Goal: Task Accomplishment & Management: Complete application form

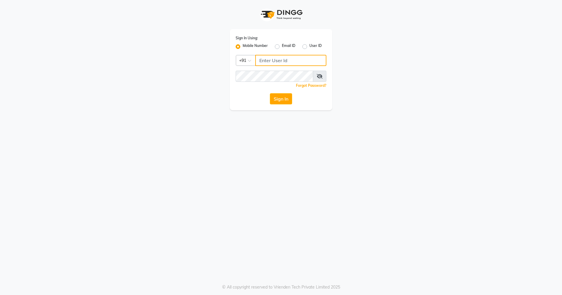
click at [267, 62] on input "Username" at bounding box center [290, 60] width 71 height 11
type input "8977719365"
click at [282, 98] on button "Sign In" at bounding box center [281, 98] width 22 height 11
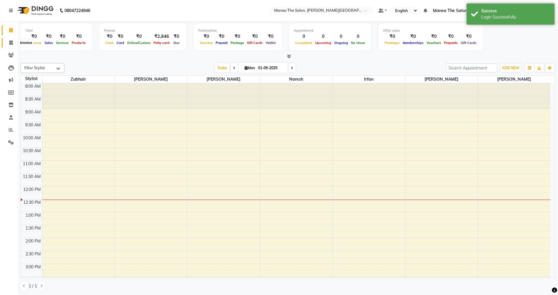
click at [8, 40] on span at bounding box center [11, 43] width 10 height 7
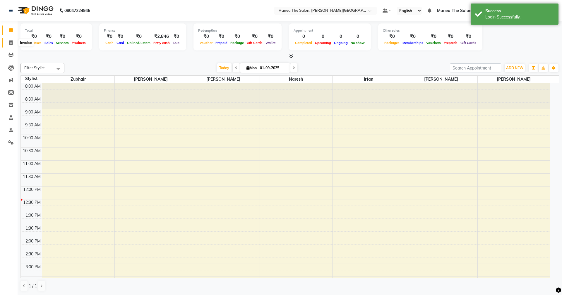
select select "8762"
select select "service"
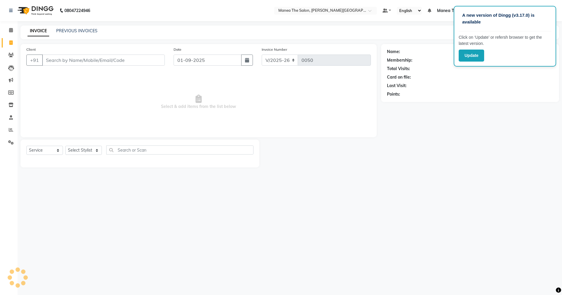
click at [472, 48] on div "A new version of Dingg (v3.17.0) is available Click on ‘Update’ or refersh brow…" at bounding box center [505, 36] width 103 height 61
click at [470, 54] on button "Update" at bounding box center [471, 56] width 25 height 12
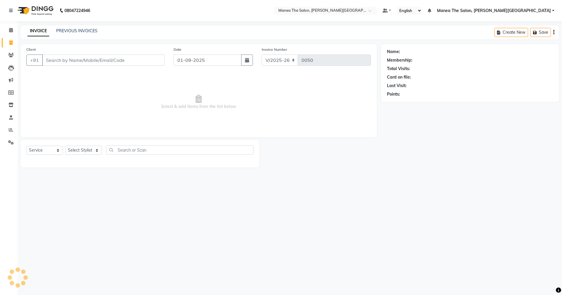
select select "8762"
select select "service"
click at [11, 57] on span at bounding box center [11, 55] width 10 height 7
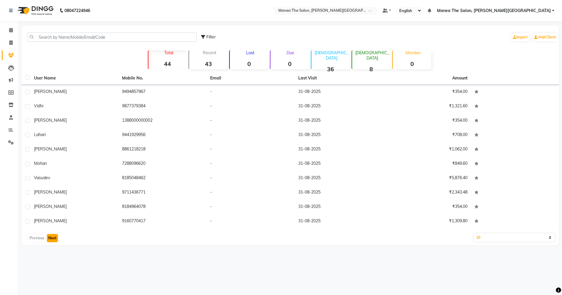
click at [53, 239] on button "Next" at bounding box center [52, 238] width 11 height 8
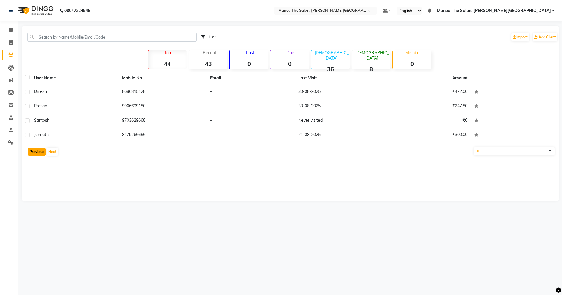
click at [40, 151] on button "Previous" at bounding box center [37, 152] width 18 height 8
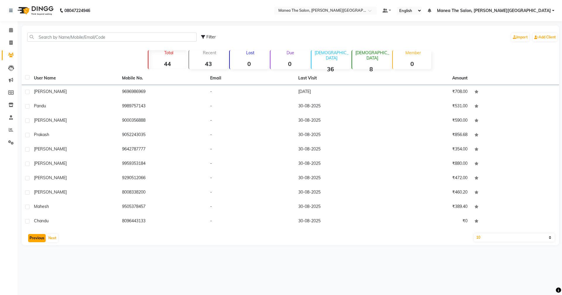
click at [36, 237] on button "Previous" at bounding box center [37, 238] width 18 height 8
click at [10, 130] on icon at bounding box center [11, 129] width 4 height 4
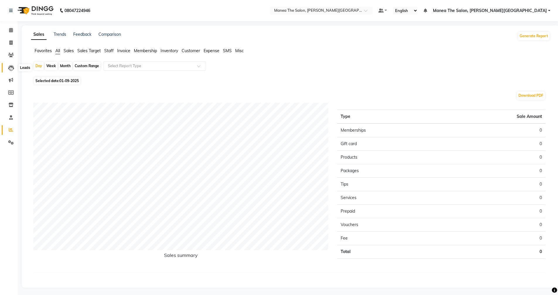
click at [11, 67] on icon at bounding box center [11, 68] width 6 height 6
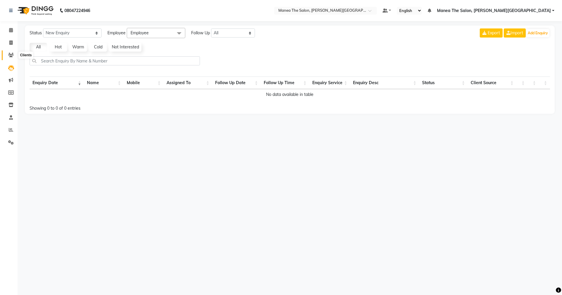
click at [13, 57] on span at bounding box center [11, 55] width 10 height 7
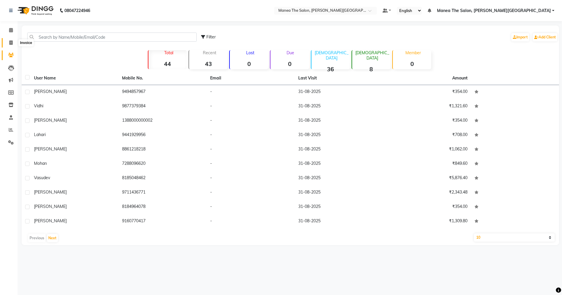
click at [11, 44] on icon at bounding box center [10, 42] width 3 height 4
select select "service"
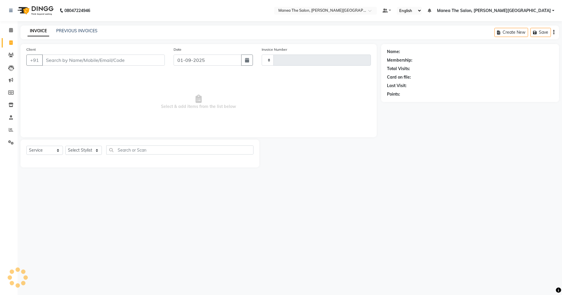
type input "0050"
select select "8762"
click at [10, 33] on span at bounding box center [11, 30] width 10 height 7
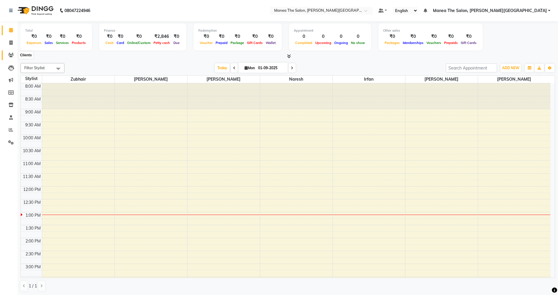
click at [12, 57] on icon at bounding box center [11, 55] width 6 height 4
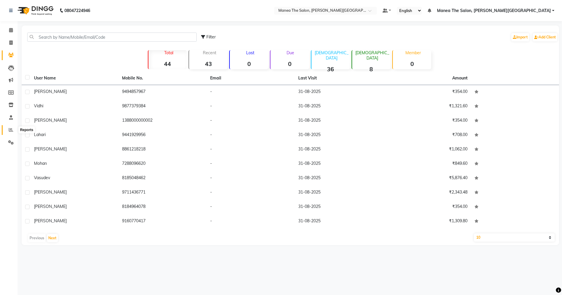
click at [13, 129] on icon at bounding box center [11, 129] width 4 height 4
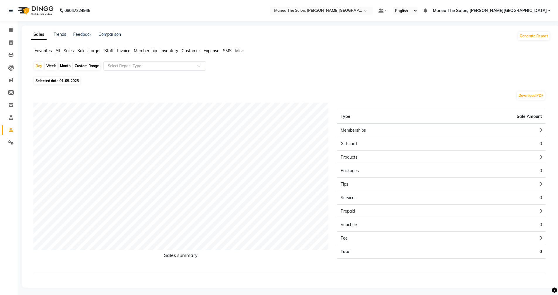
click at [68, 52] on span "Sales" at bounding box center [69, 50] width 10 height 5
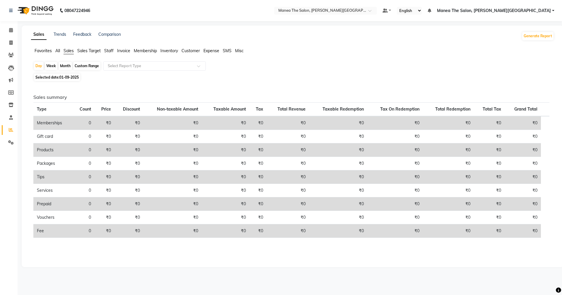
click at [83, 51] on span "Sales Target" at bounding box center [88, 50] width 23 height 5
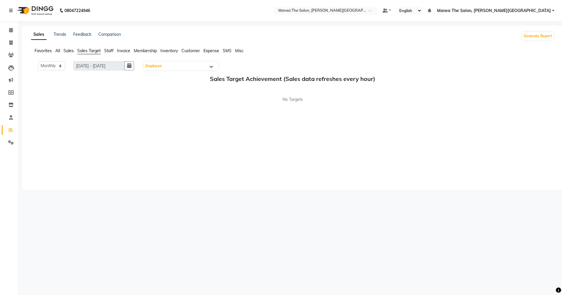
click at [124, 50] on span "Invoice" at bounding box center [123, 50] width 13 height 5
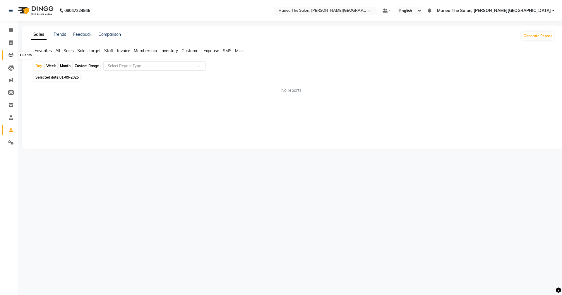
click at [10, 53] on icon at bounding box center [11, 55] width 6 height 4
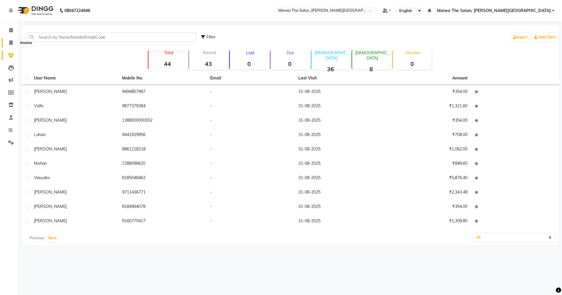
click at [8, 42] on span at bounding box center [11, 43] width 10 height 7
select select "service"
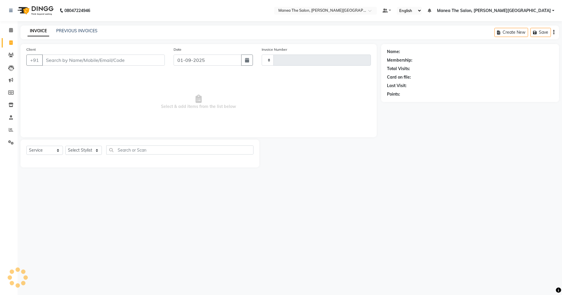
type input "0050"
select select "8762"
click at [81, 28] on div "PREVIOUS INVOICES" at bounding box center [76, 31] width 41 height 6
click at [82, 31] on link "PREVIOUS INVOICES" at bounding box center [76, 30] width 41 height 5
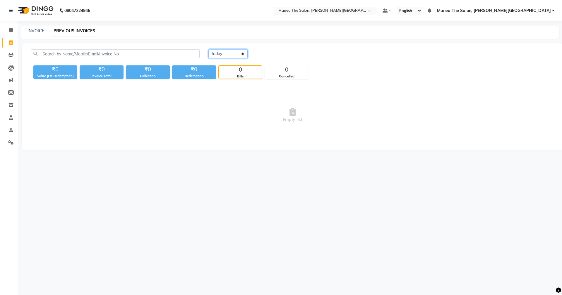
click at [224, 55] on select "[DATE] [DATE] Custom Range" at bounding box center [228, 53] width 39 height 9
select select "[DATE]"
click at [209, 49] on select "[DATE] [DATE] Custom Range" at bounding box center [228, 53] width 39 height 9
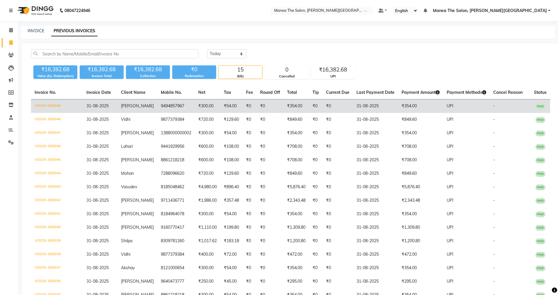
click at [257, 108] on td "₹0" at bounding box center [270, 106] width 27 height 14
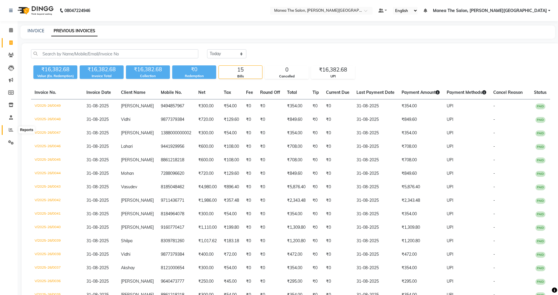
click at [10, 130] on icon at bounding box center [11, 129] width 4 height 4
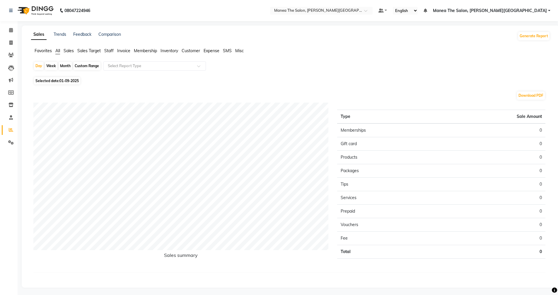
click at [82, 64] on div "Custom Range" at bounding box center [86, 66] width 27 height 8
select select "9"
select select "2025"
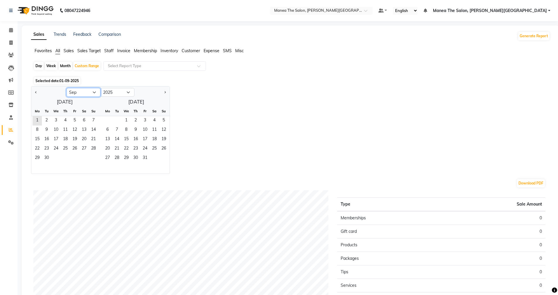
click at [91, 90] on select "Jan Feb Mar Apr May Jun [DATE] Aug Sep Oct Nov Dec" at bounding box center [83, 92] width 34 height 9
select select "8"
click at [66, 88] on select "Jan Feb Mar Apr May Jun [DATE] Aug Sep Oct Nov Dec" at bounding box center [83, 92] width 34 height 9
click at [84, 158] on span "30" at bounding box center [83, 157] width 9 height 9
click at [92, 156] on span "31" at bounding box center [93, 157] width 9 height 9
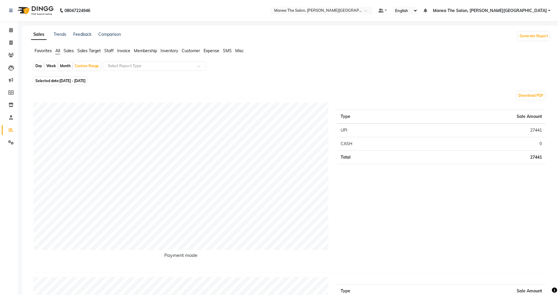
click at [358, 157] on td "Total" at bounding box center [375, 157] width 76 height 13
click at [77, 81] on span "[DATE] - [DATE]" at bounding box center [72, 81] width 26 height 4
select select "8"
select select "2025"
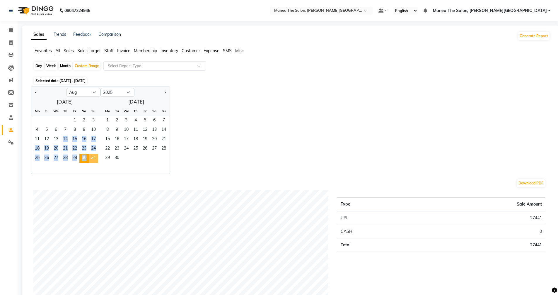
drag, startPoint x: 56, startPoint y: 139, endPoint x: 89, endPoint y: 157, distance: 38.0
click at [89, 157] on ngb-datepicker-month "Mo Tu We Th Fr Sa Su 1 2 3 4 5 6 7 8 9 10 11 12 13 14 15 16 17 18 19 20 21 22 2…" at bounding box center [64, 139] width 67 height 67
click at [98, 157] on span "31" at bounding box center [93, 157] width 9 height 9
click at [56, 137] on span "13" at bounding box center [55, 139] width 9 height 9
click at [92, 156] on span "31" at bounding box center [93, 157] width 9 height 9
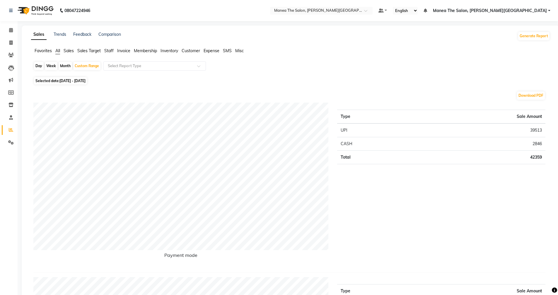
click at [66, 51] on span "Sales" at bounding box center [69, 50] width 10 height 5
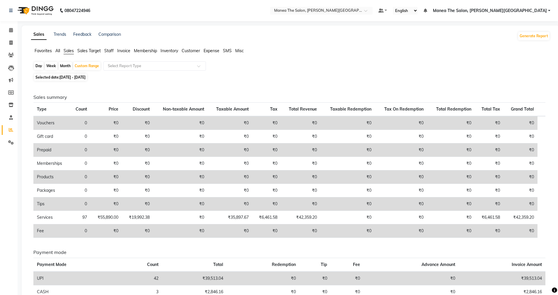
click at [122, 50] on span "Invoice" at bounding box center [123, 50] width 13 height 5
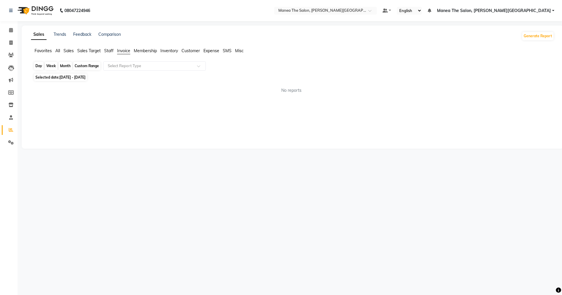
click at [96, 68] on div "Custom Range" at bounding box center [86, 66] width 27 height 8
select select "8"
select select "2025"
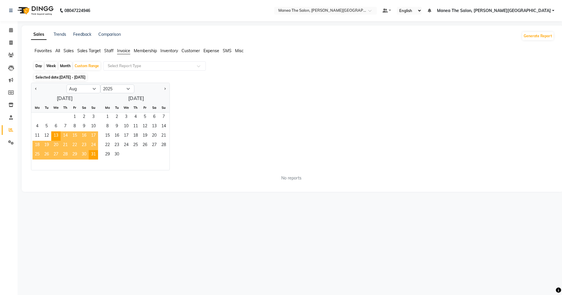
click at [73, 154] on span "29" at bounding box center [74, 154] width 9 height 9
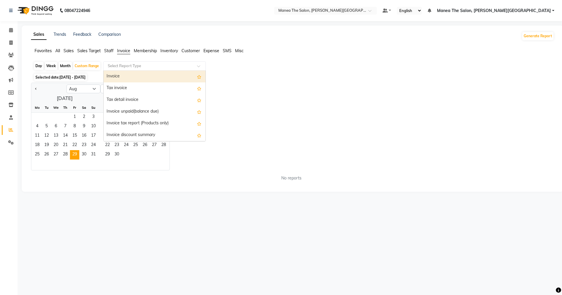
click at [119, 65] on input "text" at bounding box center [149, 66] width 84 height 6
click at [133, 88] on div "Tax invoice" at bounding box center [155, 88] width 102 height 12
select select "full_report"
select select "pdf"
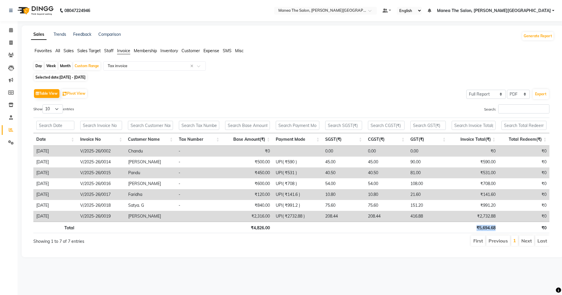
drag, startPoint x: 477, startPoint y: 226, endPoint x: 496, endPoint y: 229, distance: 19.6
click at [496, 229] on th "₹5,694.68" at bounding box center [474, 226] width 50 height 11
copy th "₹5,694.68"
click at [528, 241] on li "Next" at bounding box center [526, 240] width 15 height 11
click at [86, 76] on span "[DATE] - [DATE]" at bounding box center [72, 77] width 26 height 4
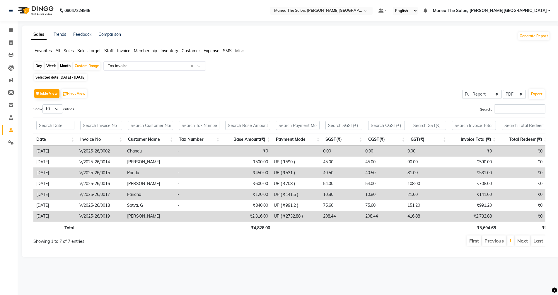
select select "8"
select select "2025"
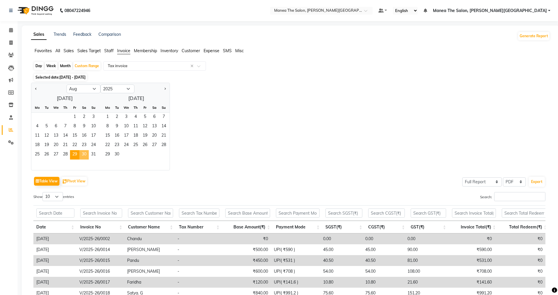
click at [84, 155] on span "30" at bounding box center [83, 154] width 9 height 9
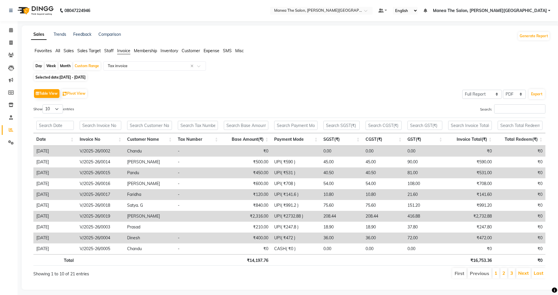
click at [69, 76] on span "[DATE] - [DATE]" at bounding box center [72, 77] width 26 height 4
select select "8"
select select "2025"
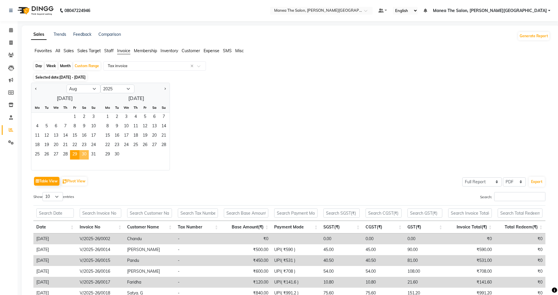
click at [82, 154] on span "30" at bounding box center [83, 154] width 9 height 9
click at [533, 39] on button "Generate Report" at bounding box center [533, 36] width 31 height 8
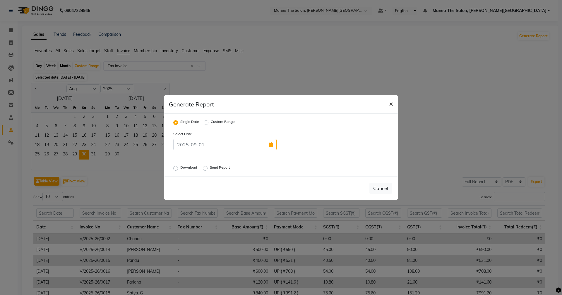
click at [391, 105] on span "×" at bounding box center [391, 103] width 4 height 9
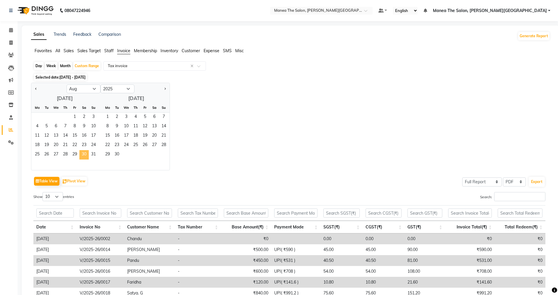
click at [84, 154] on span "30" at bounding box center [83, 154] width 9 height 9
click at [84, 153] on span "30" at bounding box center [83, 154] width 9 height 9
click at [277, 104] on div "Jan Feb Mar Apr May Jun [DATE] Aug Sep Oct Nov [DATE] 2016 2017 2018 2019 2020 …" at bounding box center [290, 127] width 519 height 88
click at [113, 50] on span "Staff" at bounding box center [108, 50] width 9 height 5
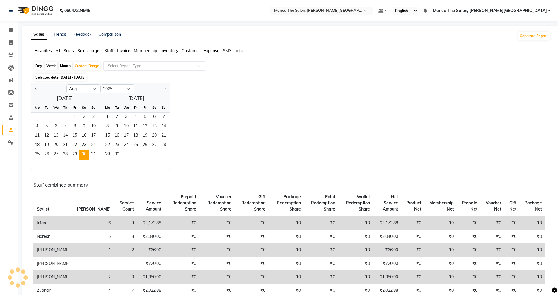
click at [125, 49] on span "Invoice" at bounding box center [123, 50] width 13 height 5
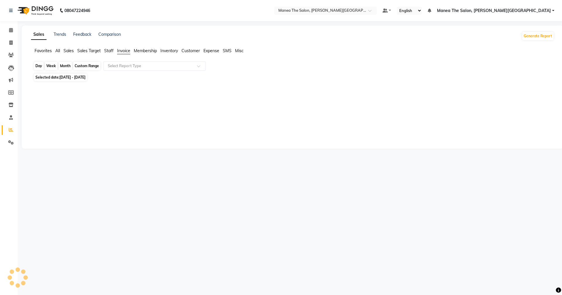
click at [86, 66] on div "Custom Range" at bounding box center [86, 66] width 27 height 8
select select "8"
select select "2025"
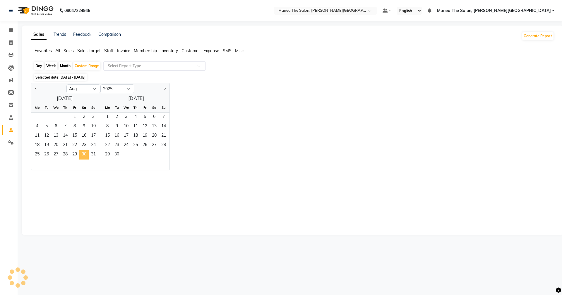
click at [84, 154] on span "30" at bounding box center [83, 154] width 9 height 9
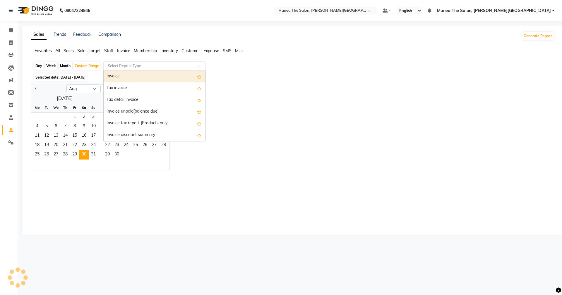
click at [126, 67] on input "text" at bounding box center [149, 66] width 84 height 6
click at [138, 91] on div "Tax invoice" at bounding box center [155, 88] width 102 height 12
select select "full_report"
select select "pdf"
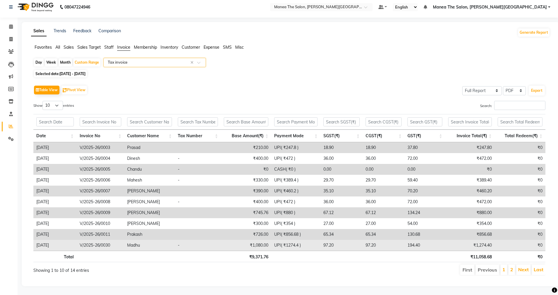
scroll to position [8, 0]
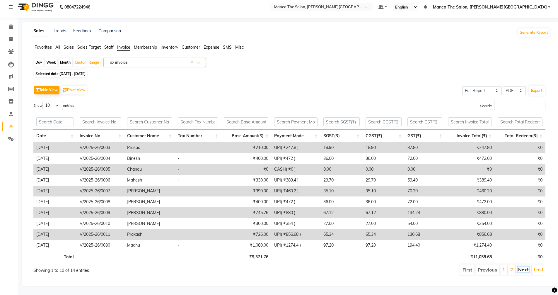
click at [523, 266] on link "Next" at bounding box center [523, 269] width 11 height 6
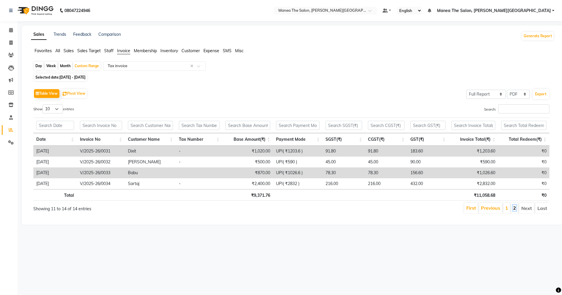
click at [516, 209] on link "2" at bounding box center [514, 208] width 3 height 6
click at [508, 207] on link "1" at bounding box center [507, 208] width 3 height 6
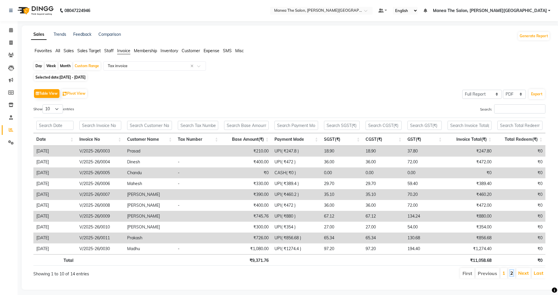
click at [513, 274] on link "2" at bounding box center [511, 273] width 3 height 6
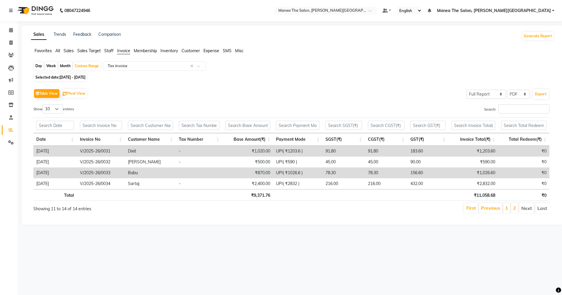
click at [86, 76] on span "[DATE] - [DATE]" at bounding box center [72, 77] width 26 height 4
select select "8"
select select "2025"
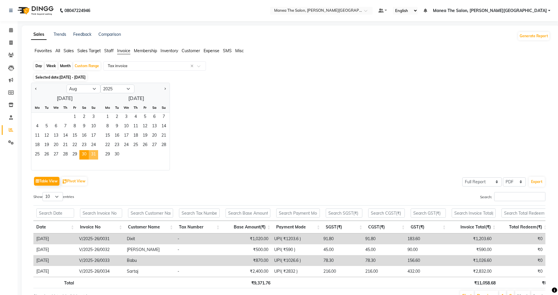
click at [93, 154] on span "31" at bounding box center [93, 154] width 9 height 9
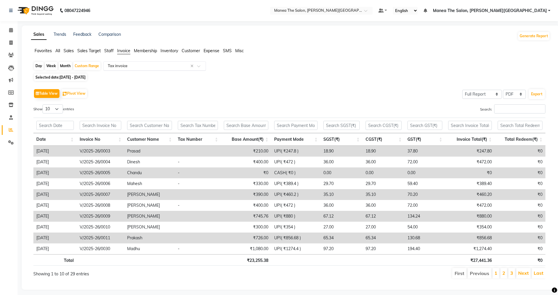
click at [134, 67] on input "text" at bounding box center [149, 66] width 84 height 6
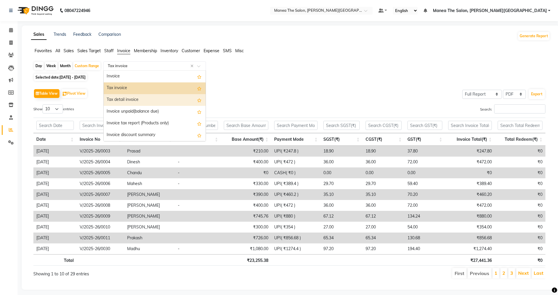
click at [132, 102] on div "Tax detail invoice" at bounding box center [155, 100] width 102 height 12
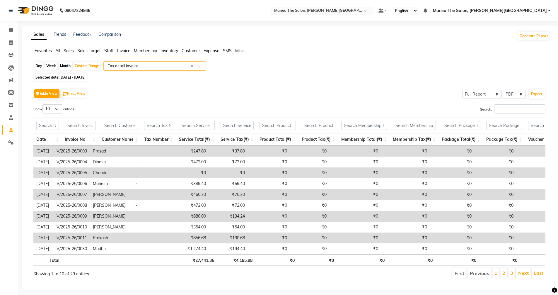
click at [132, 65] on input "text" at bounding box center [149, 66] width 84 height 6
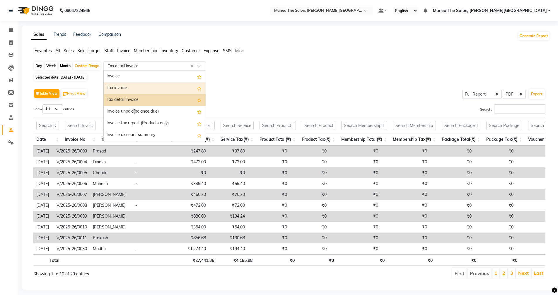
click at [131, 87] on div "Tax invoice" at bounding box center [155, 88] width 102 height 12
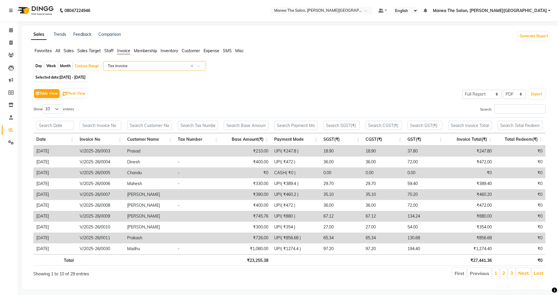
click at [86, 76] on span "[DATE] - [DATE]" at bounding box center [72, 77] width 26 height 4
select select "8"
select select "2025"
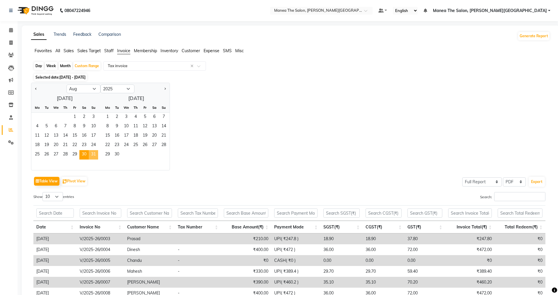
click at [92, 155] on span "31" at bounding box center [93, 154] width 9 height 9
click at [260, 95] on div "Jan Feb Mar Apr May Jun [DATE] Aug Sep Oct Nov [DATE] 2016 2017 2018 2019 2020 …" at bounding box center [290, 127] width 519 height 88
click at [128, 66] on input "text" at bounding box center [149, 66] width 84 height 6
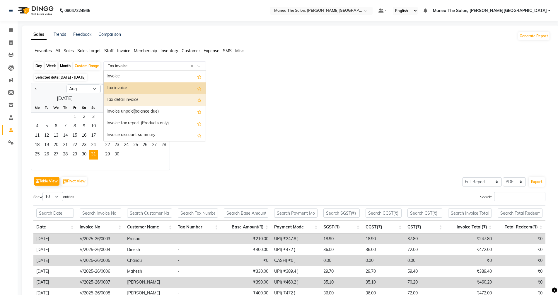
click at [130, 100] on div "Tax detail invoice" at bounding box center [155, 100] width 102 height 12
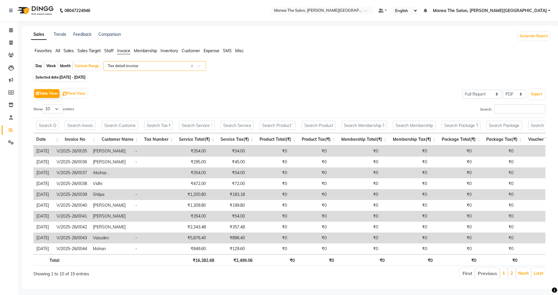
click at [130, 67] on input "text" at bounding box center [149, 66] width 84 height 6
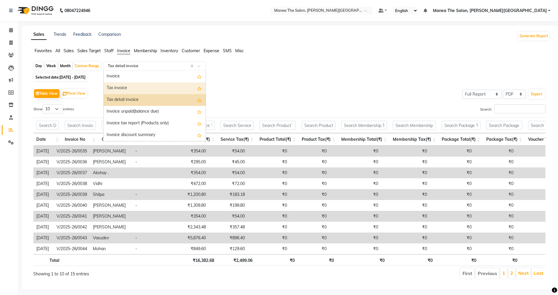
click at [131, 88] on div "Tax invoice" at bounding box center [155, 88] width 102 height 12
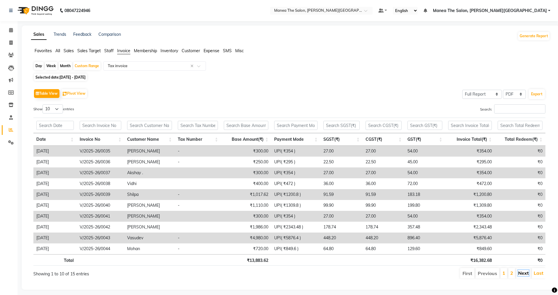
click at [523, 272] on link "Next" at bounding box center [523, 273] width 11 height 6
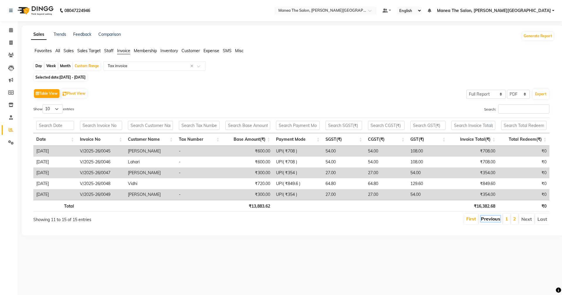
click at [487, 219] on link "Previous" at bounding box center [490, 219] width 19 height 6
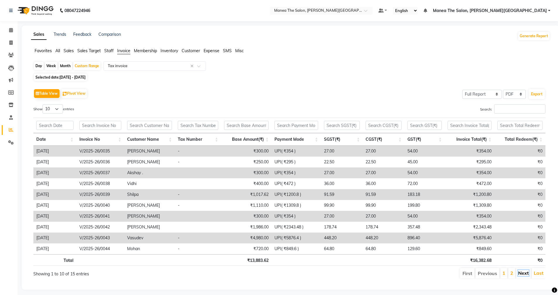
click at [524, 270] on link "Next" at bounding box center [523, 273] width 11 height 6
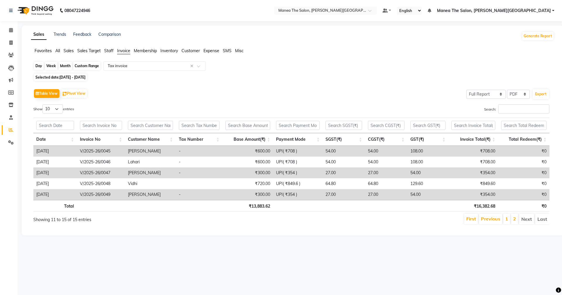
click at [86, 65] on div "Custom Range" at bounding box center [86, 66] width 27 height 8
select select "8"
select select "2025"
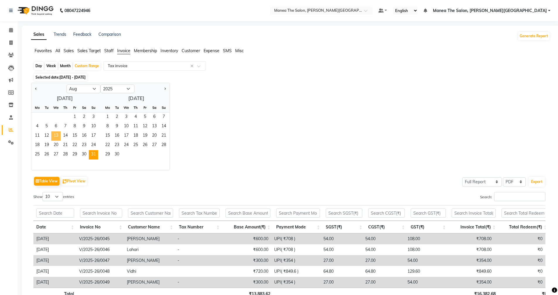
click at [55, 136] on span "13" at bounding box center [55, 135] width 9 height 9
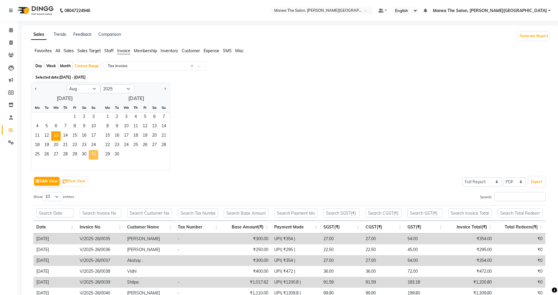
click at [93, 154] on span "31" at bounding box center [93, 154] width 9 height 9
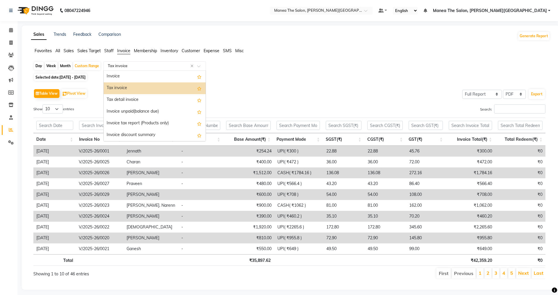
click at [139, 66] on input "text" at bounding box center [149, 66] width 84 height 6
click at [153, 85] on div "Tax invoice" at bounding box center [155, 88] width 102 height 12
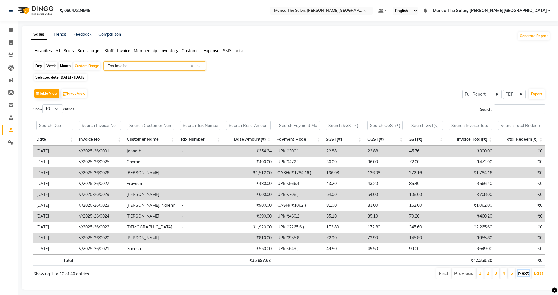
click at [519, 272] on link "Next" at bounding box center [523, 273] width 11 height 6
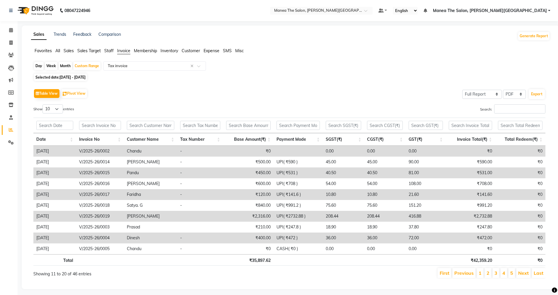
click at [519, 272] on link "Next" at bounding box center [523, 273] width 11 height 6
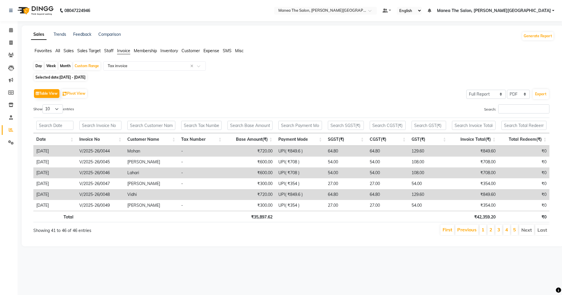
click at [144, 51] on span "Membership" at bounding box center [145, 50] width 23 height 5
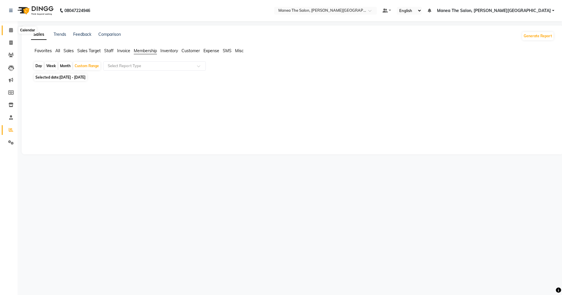
click at [11, 30] on icon at bounding box center [11, 30] width 4 height 4
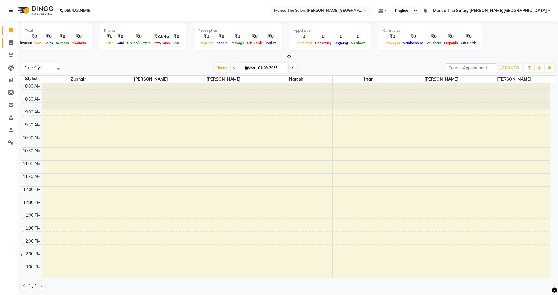
click at [11, 41] on icon at bounding box center [10, 42] width 3 height 4
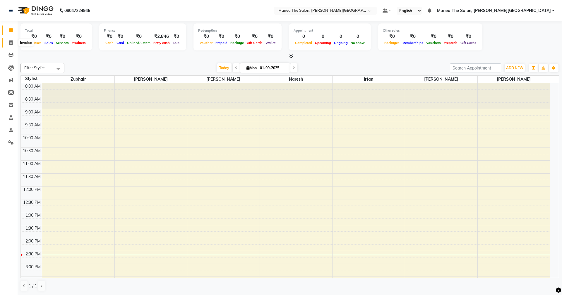
select select "8762"
select select "service"
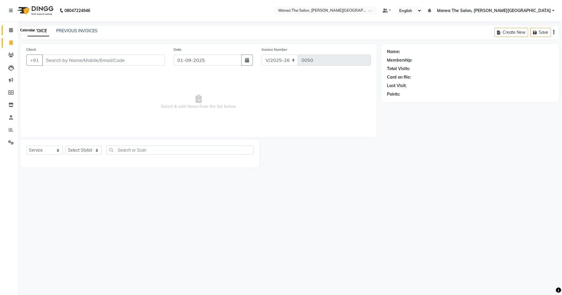
click at [10, 29] on icon at bounding box center [11, 30] width 4 height 4
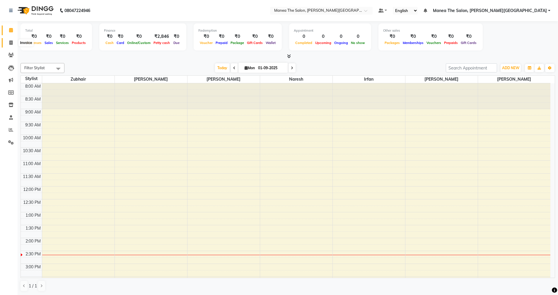
click at [12, 43] on icon at bounding box center [10, 42] width 3 height 4
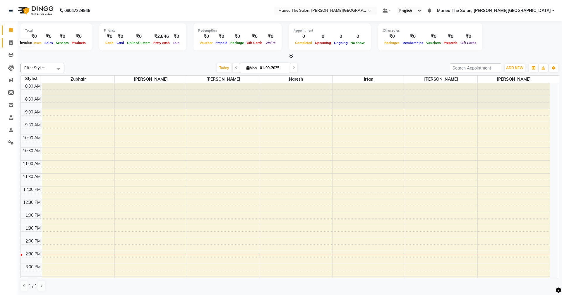
select select "service"
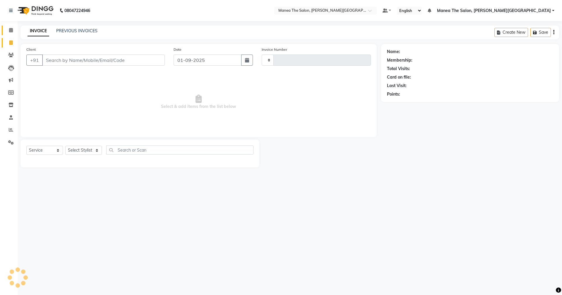
type input "0050"
select select "8762"
click at [11, 45] on span at bounding box center [11, 43] width 10 height 7
select select "service"
type input "0050"
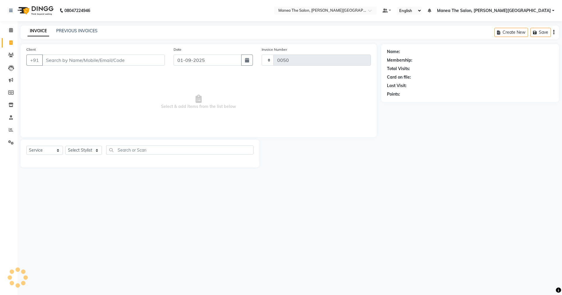
select select "8762"
drag, startPoint x: 6, startPoint y: 124, endPoint x: 12, endPoint y: 125, distance: 6.2
click at [6, 125] on li "Reports" at bounding box center [9, 130] width 18 height 13
click at [9, 130] on icon at bounding box center [11, 129] width 4 height 4
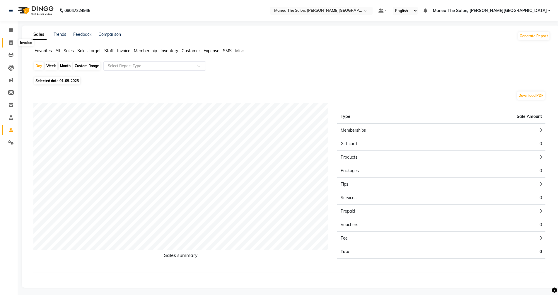
click at [10, 42] on icon at bounding box center [10, 42] width 3 height 4
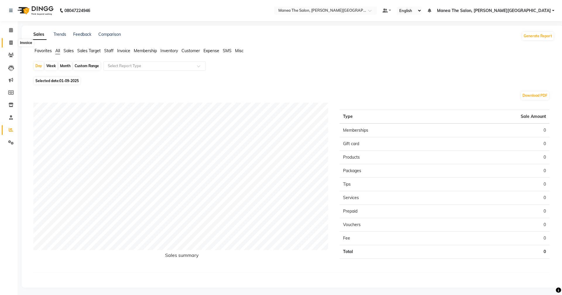
select select "8762"
select select "service"
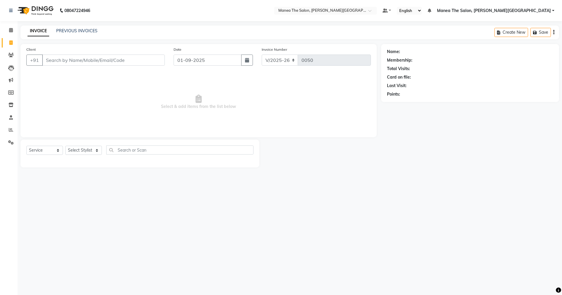
click at [79, 58] on input "Client" at bounding box center [103, 59] width 123 height 11
type input "8018481844"
click at [148, 63] on button "Add Client" at bounding box center [150, 59] width 30 height 11
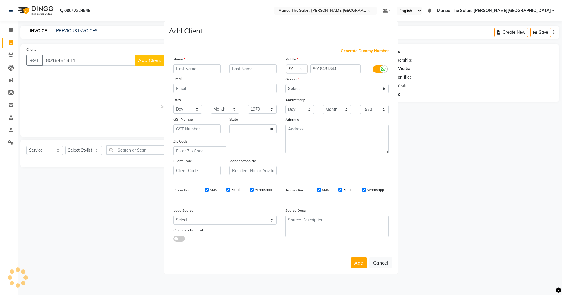
select select "22"
click at [191, 71] on input "text" at bounding box center [196, 68] width 47 height 9
type input "m"
click at [193, 69] on input "Mr.Chaithany" at bounding box center [196, 68] width 47 height 9
click at [202, 69] on input "[PERSON_NAME]" at bounding box center [196, 68] width 47 height 9
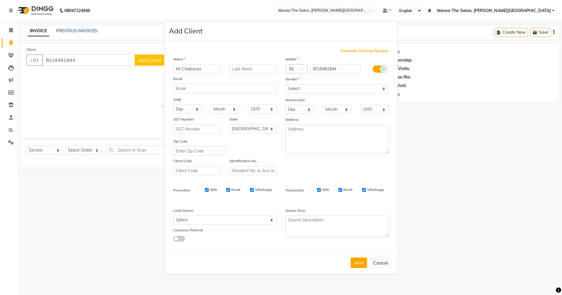
type input "Mr.Chaitanya"
click at [309, 87] on select "Select [DEMOGRAPHIC_DATA] [DEMOGRAPHIC_DATA] Other Prefer Not To Say" at bounding box center [337, 88] width 103 height 9
select select "[DEMOGRAPHIC_DATA]"
click at [286, 84] on select "Select [DEMOGRAPHIC_DATA] [DEMOGRAPHIC_DATA] Other Prefer Not To Say" at bounding box center [337, 88] width 103 height 9
click at [266, 221] on select "Select Walk-in Referral Internet Friend Word of Mouth Advertisement Facebook Ju…" at bounding box center [224, 219] width 103 height 9
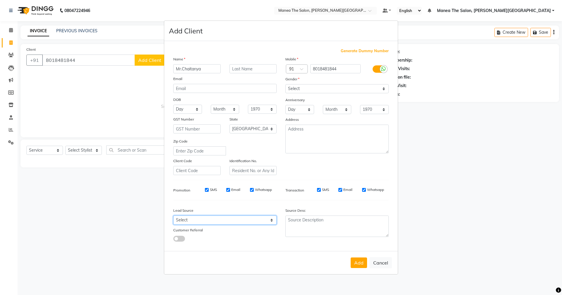
select select "56719"
click at [173, 215] on select "Select Walk-in Referral Internet Friend Word of Mouth Advertisement Facebook Ju…" at bounding box center [224, 219] width 103 height 9
click at [358, 262] on button "Add" at bounding box center [359, 262] width 16 height 11
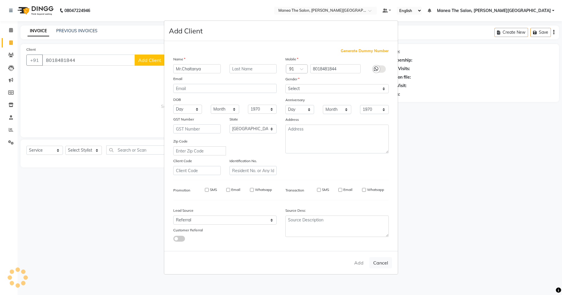
select select
select select "null"
select select
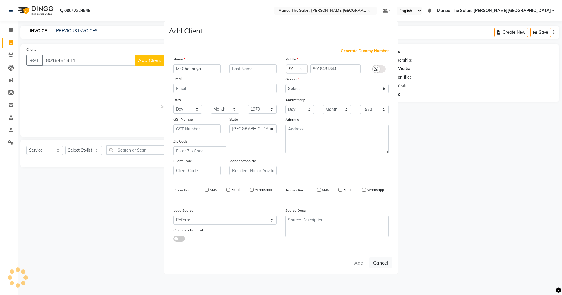
select select
checkbox input "false"
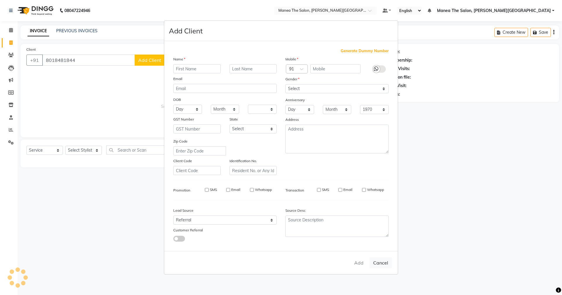
checkbox input "false"
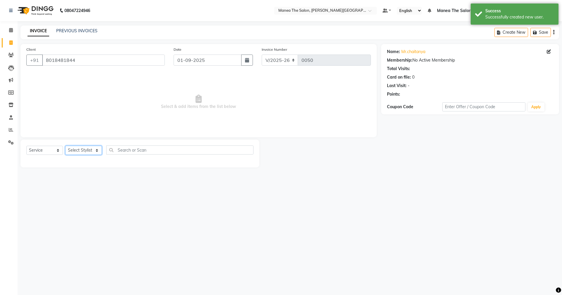
click at [98, 151] on select "Select Stylist [PERSON_NAME] [PERSON_NAME] [PERSON_NAME] [PERSON_NAME] Zubhair" at bounding box center [83, 150] width 37 height 9
click at [108, 137] on div "Client [PHONE_NUMBER] Date [DATE] Invoice Number V/2025 V/[PHONE_NUMBER] Select…" at bounding box center [198, 105] width 365 height 123
drag, startPoint x: 95, startPoint y: 151, endPoint x: 96, endPoint y: 148, distance: 2.9
click at [95, 151] on select "Select Stylist [PERSON_NAME] [PERSON_NAME] [PERSON_NAME] [PERSON_NAME] Zubhair" at bounding box center [83, 150] width 37 height 9
select select "89491"
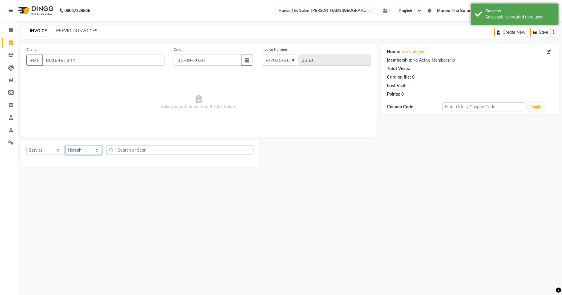
click at [65, 146] on select "Select Stylist [PERSON_NAME] [PERSON_NAME] [PERSON_NAME] [PERSON_NAME] Zubhair" at bounding box center [83, 150] width 37 height 9
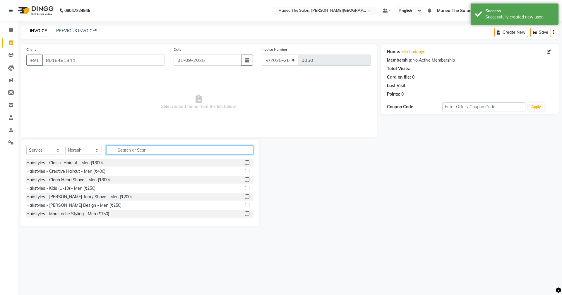
click at [118, 151] on input "text" at bounding box center [179, 149] width 147 height 9
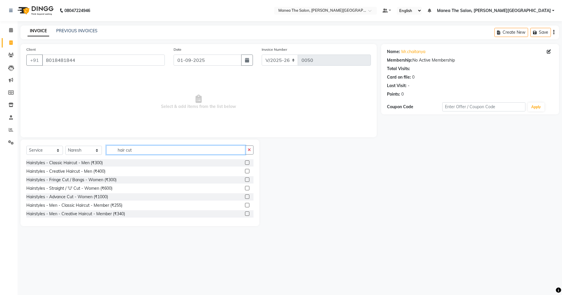
type input "hair cut"
click at [245, 163] on label at bounding box center [247, 162] width 4 height 4
click at [245, 163] on input "checkbox" at bounding box center [247, 163] width 4 height 4
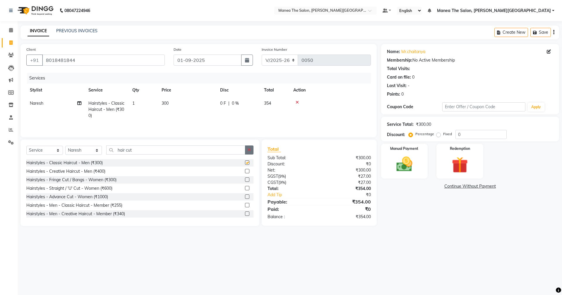
checkbox input "false"
click at [247, 149] on button "button" at bounding box center [249, 149] width 8 height 9
click at [175, 154] on input "text" at bounding box center [179, 149] width 147 height 9
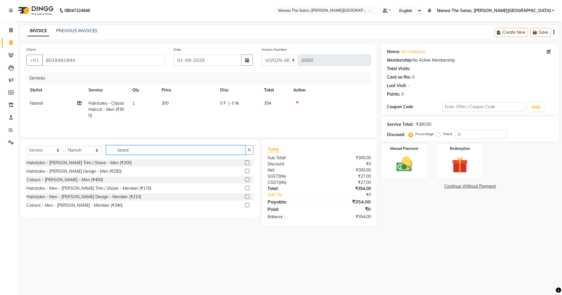
type input "beard"
click at [246, 171] on label at bounding box center [247, 171] width 4 height 4
click at [246, 171] on input "checkbox" at bounding box center [247, 171] width 4 height 4
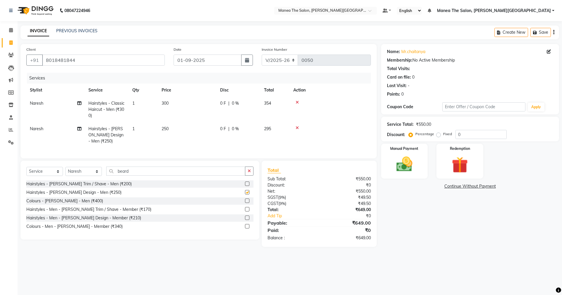
checkbox input "false"
click at [471, 136] on input "0" at bounding box center [481, 134] width 51 height 9
type input "40"
click at [399, 168] on img at bounding box center [404, 163] width 27 height 19
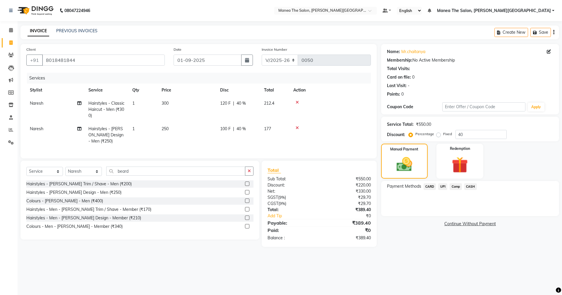
click at [443, 186] on span "UPI" at bounding box center [443, 186] width 9 height 7
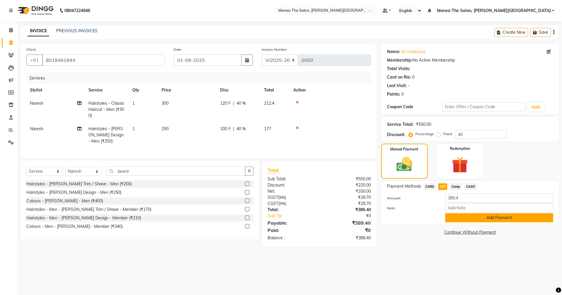
click at [475, 214] on button "Add Payment" at bounding box center [500, 217] width 108 height 9
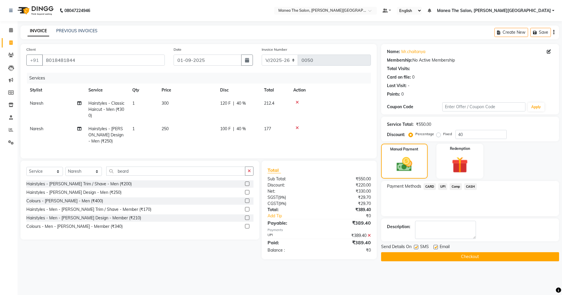
click at [436, 245] on label at bounding box center [436, 247] width 4 height 4
click at [436, 245] on input "checkbox" at bounding box center [436, 247] width 4 height 4
checkbox input "false"
click at [443, 257] on button "Checkout" at bounding box center [470, 256] width 178 height 9
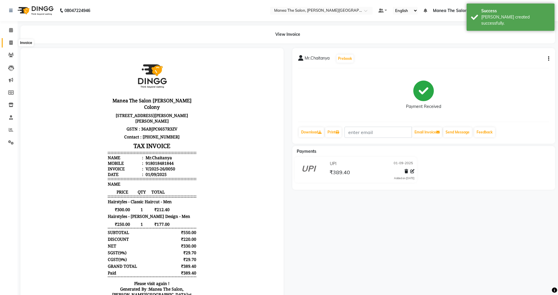
click at [9, 43] on icon at bounding box center [10, 42] width 3 height 4
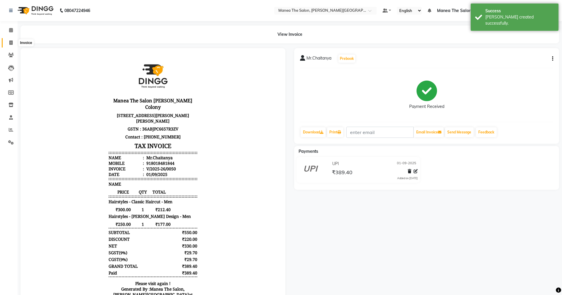
select select "8762"
select select "service"
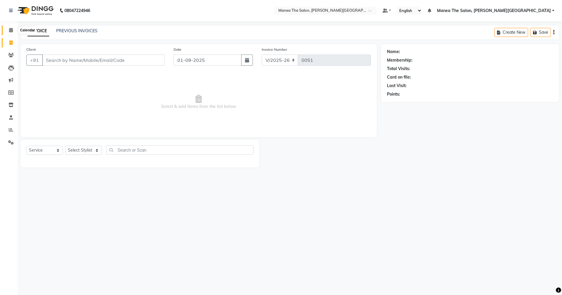
click at [11, 29] on icon at bounding box center [11, 30] width 4 height 4
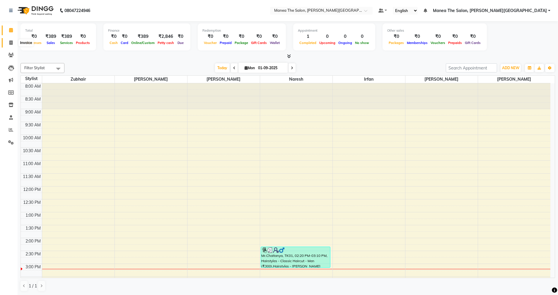
click at [11, 44] on icon at bounding box center [10, 42] width 3 height 4
select select "service"
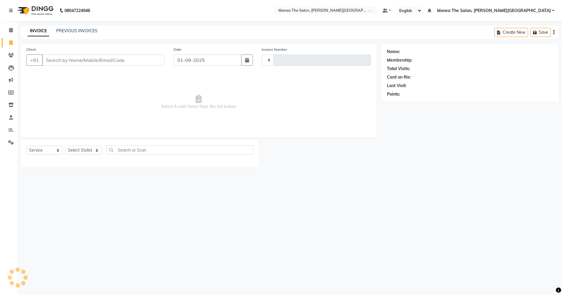
type input "0051"
select select "8762"
click at [95, 149] on select "Select Stylist [PERSON_NAME] [PERSON_NAME] [PERSON_NAME] [PERSON_NAME] Zubhair" at bounding box center [83, 150] width 37 height 9
select select "89495"
click at [65, 146] on select "Select Stylist [PERSON_NAME] [PERSON_NAME] [PERSON_NAME] [PERSON_NAME] Zubhair" at bounding box center [83, 150] width 37 height 9
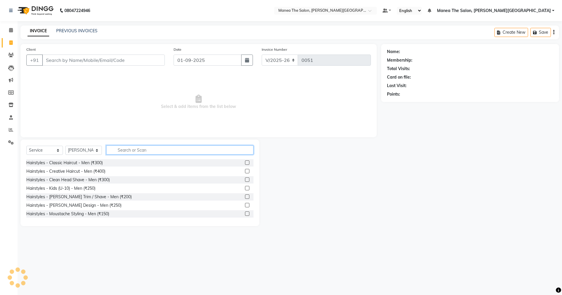
click at [123, 152] on input "text" at bounding box center [179, 149] width 147 height 9
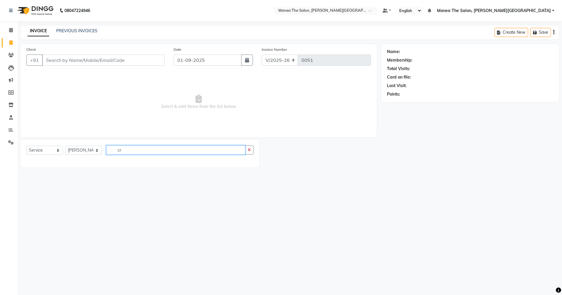
type input "c"
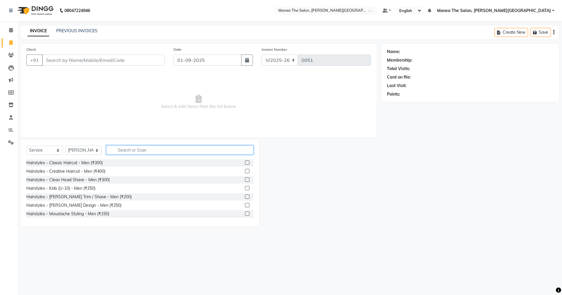
click at [126, 151] on input "text" at bounding box center [179, 149] width 147 height 9
type input "h"
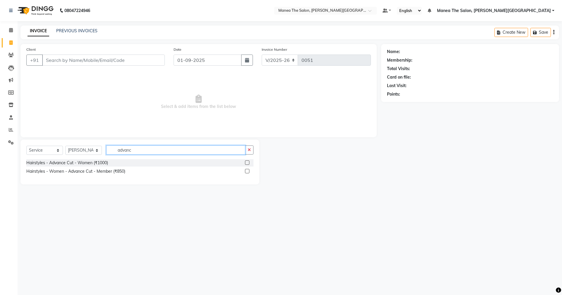
type input "advanc"
click at [247, 161] on label at bounding box center [247, 162] width 4 height 4
click at [247, 161] on input "checkbox" at bounding box center [247, 163] width 4 height 4
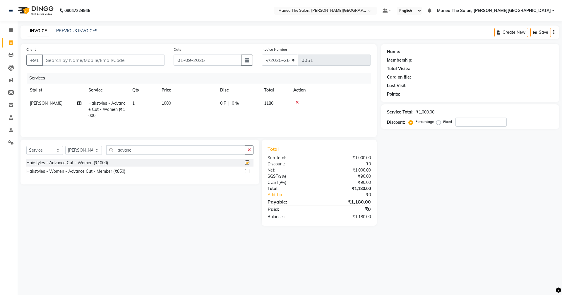
checkbox input "false"
click at [61, 62] on input "Client" at bounding box center [103, 59] width 123 height 11
click at [34, 104] on span "[PERSON_NAME]" at bounding box center [46, 102] width 33 height 5
select select "89495"
click at [72, 57] on input "Client" at bounding box center [103, 59] width 123 height 11
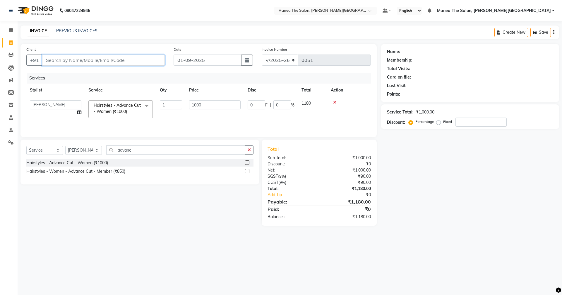
click at [86, 60] on input "Client" at bounding box center [103, 59] width 123 height 11
click at [465, 125] on input "number" at bounding box center [481, 121] width 51 height 9
type input "4"
type input "40"
type input "4"
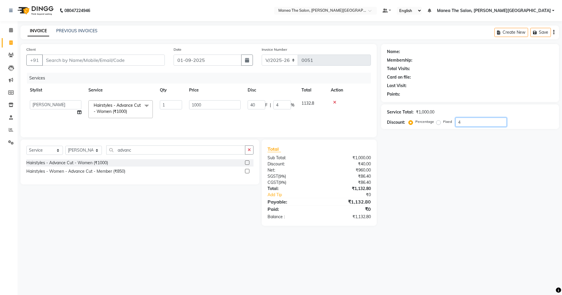
type input "40"
type input "400"
type input "40"
click at [472, 125] on input "40" at bounding box center [481, 121] width 51 height 9
type input "40"
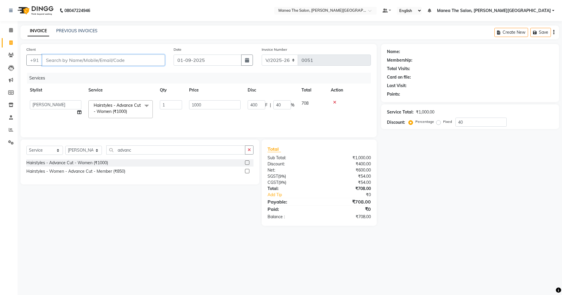
click at [142, 60] on input "Client" at bounding box center [103, 59] width 123 height 11
click at [118, 61] on input "Client" at bounding box center [103, 59] width 123 height 11
type input "8"
type input "0"
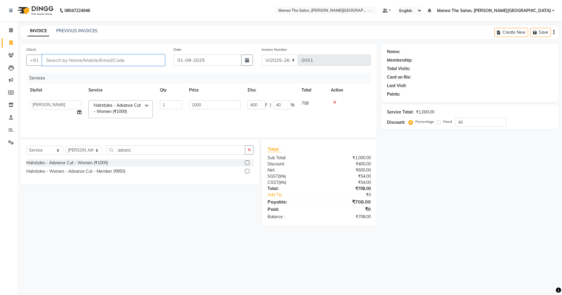
type input "0"
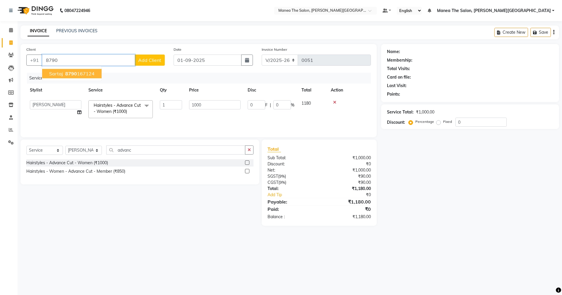
click at [83, 72] on ngb-highlight "8790 167124" at bounding box center [79, 74] width 30 height 6
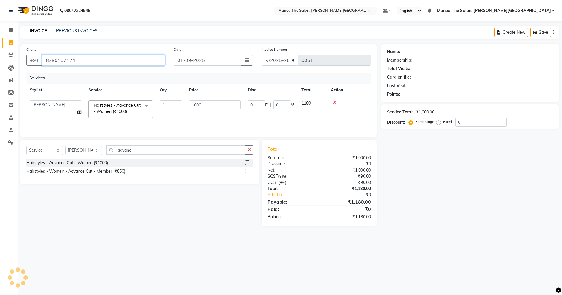
type input "8790167124"
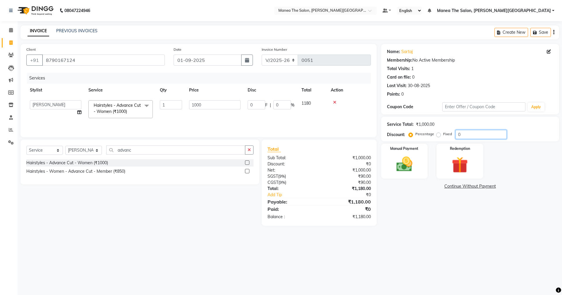
click at [458, 136] on input "0" at bounding box center [481, 134] width 51 height 9
type input "4"
type input "40"
type input "4"
type input "40"
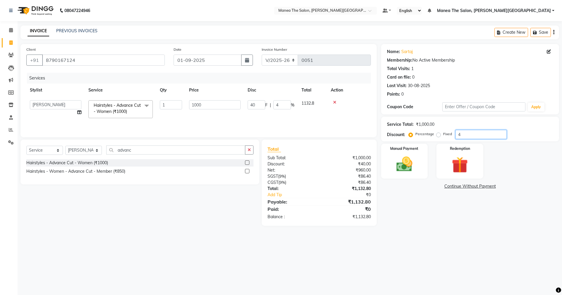
type input "400"
type input "40"
click at [400, 160] on img at bounding box center [404, 163] width 27 height 19
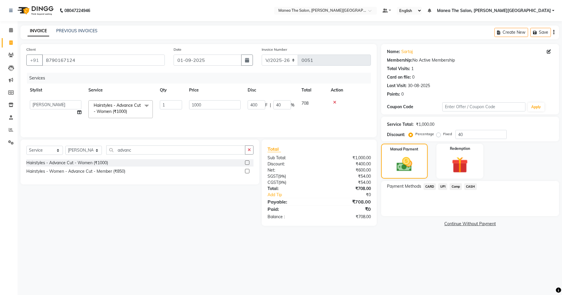
click at [444, 186] on span "UPI" at bounding box center [443, 186] width 9 height 7
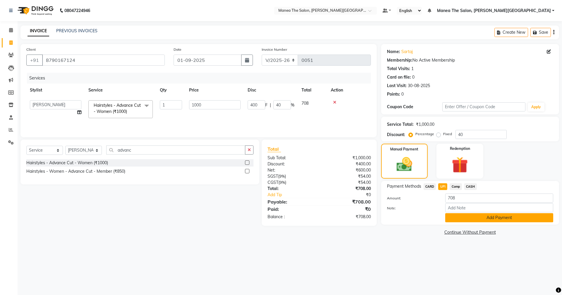
click at [478, 217] on button "Add Payment" at bounding box center [500, 217] width 108 height 9
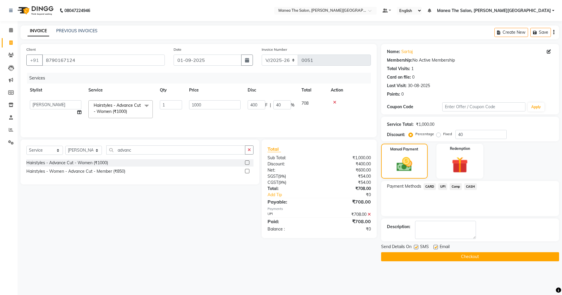
click at [424, 257] on button "Checkout" at bounding box center [470, 256] width 178 height 9
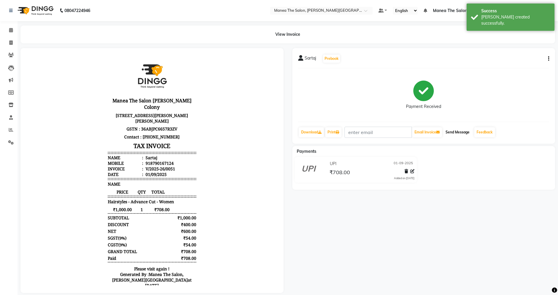
click at [452, 132] on button "Send Message" at bounding box center [457, 132] width 29 height 10
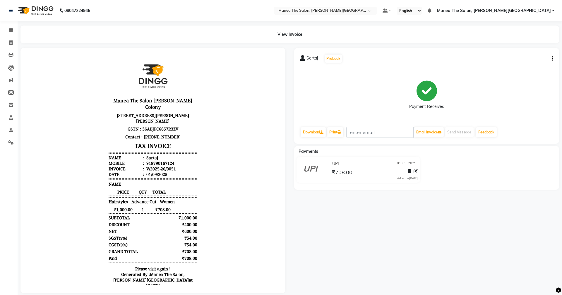
select select "8762"
select select "service"
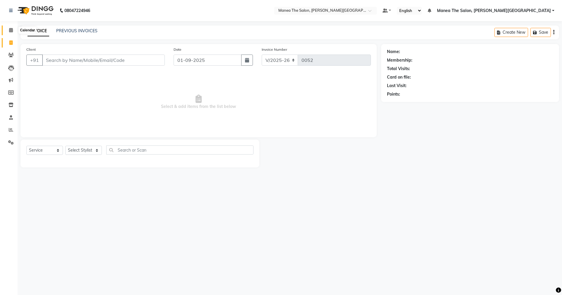
click at [11, 32] on icon at bounding box center [11, 30] width 4 height 4
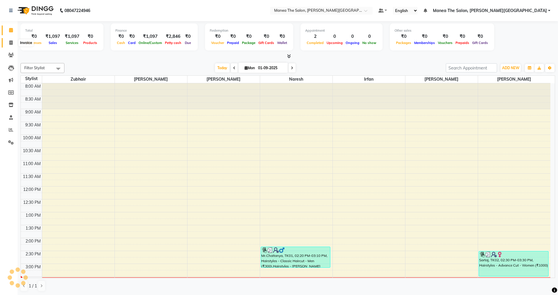
click at [9, 41] on icon at bounding box center [10, 42] width 3 height 4
select select "service"
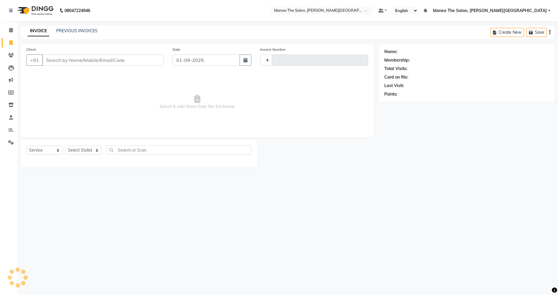
type input "0052"
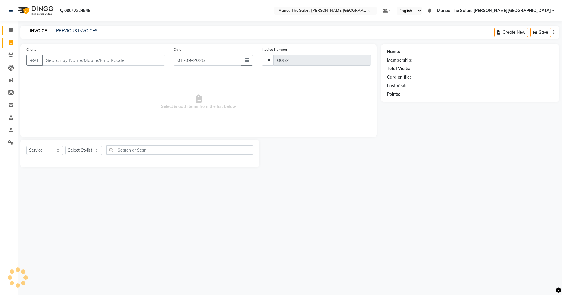
select select "8762"
click at [85, 28] on div "INVOICE PREVIOUS INVOICES Create New Save" at bounding box center [290, 32] width 539 height 14
click at [87, 28] on link "PREVIOUS INVOICES" at bounding box center [76, 30] width 41 height 5
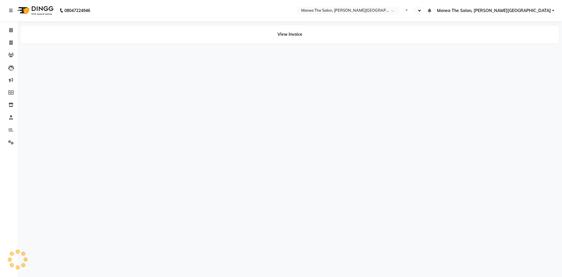
select select "en"
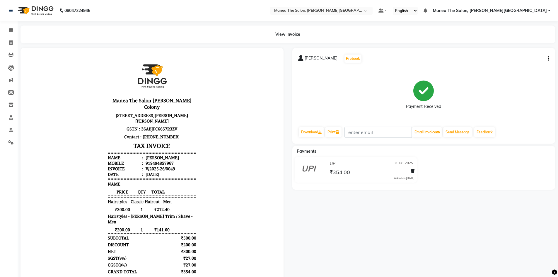
scroll to position [5, 0]
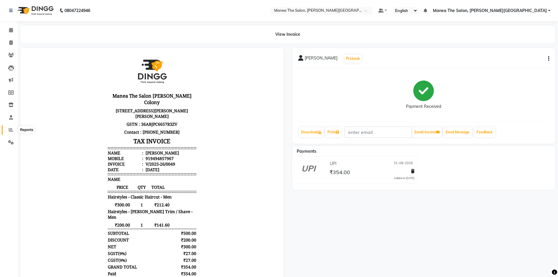
click at [10, 129] on icon at bounding box center [11, 129] width 4 height 4
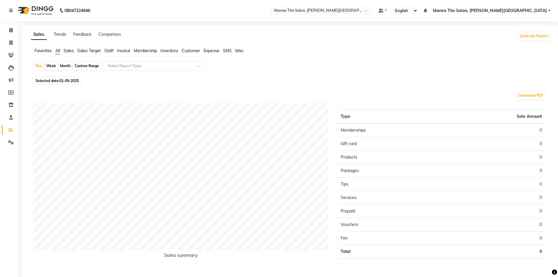
click at [131, 67] on input "text" at bounding box center [149, 66] width 84 height 6
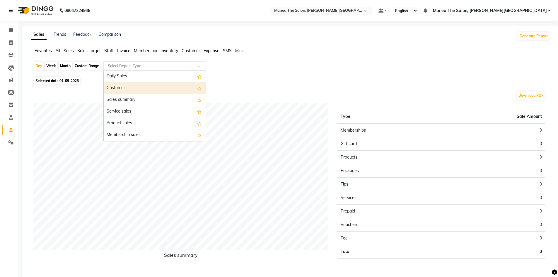
click at [79, 66] on div "Custom Range" at bounding box center [86, 66] width 27 height 8
select select "9"
select select "2025"
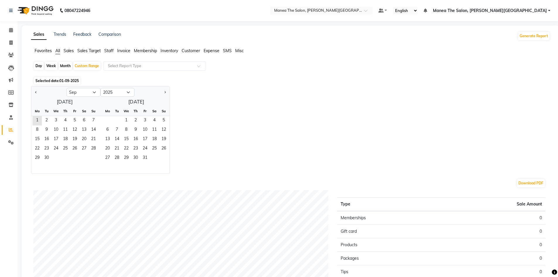
click at [56, 77] on span "Selected date: 01-09-2025" at bounding box center [57, 80] width 46 height 7
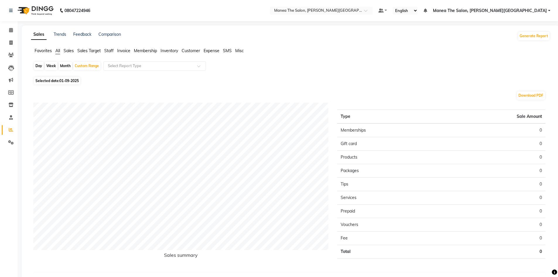
click at [67, 81] on span "01-09-2025" at bounding box center [68, 81] width 19 height 4
select select "9"
select select "2025"
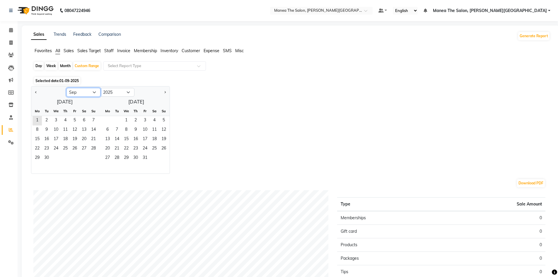
click at [92, 92] on select "Jan Feb Mar Apr May Jun [DATE] Aug Sep Oct Nov Dec" at bounding box center [83, 92] width 34 height 9
select select "8"
click at [66, 88] on select "Jan Feb Mar Apr May Jun [DATE] Aug Sep Oct Nov Dec" at bounding box center [83, 92] width 34 height 9
click at [82, 158] on span "30" at bounding box center [83, 157] width 9 height 9
click at [143, 101] on div "August 2025 Mo Tu We Th Fr Sa Su 1 2 3 4 5 6 7 8 9 10 11 12 13 14 15 16 17 18 1…" at bounding box center [100, 135] width 138 height 76
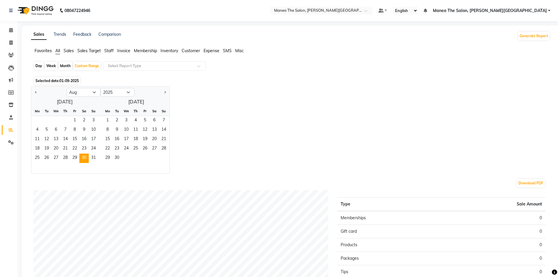
click at [144, 100] on div "August 2025 Mo Tu We Th Fr Sa Su 1 2 3 4 5 6 7 8 9 10 11 12 13 14 15 16 17 18 1…" at bounding box center [100, 135] width 138 height 76
click at [93, 156] on span "31" at bounding box center [93, 157] width 9 height 9
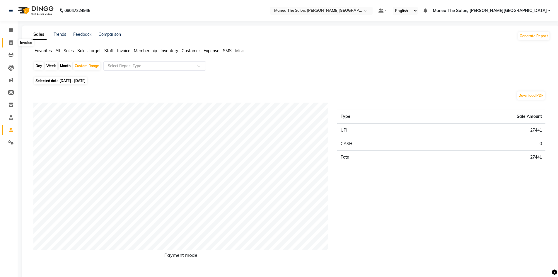
click at [10, 41] on icon at bounding box center [10, 42] width 3 height 4
select select "service"
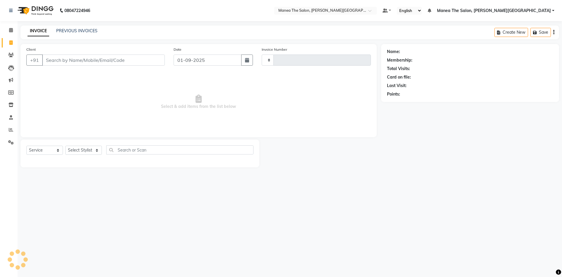
type input "0050"
select select "8762"
click at [143, 61] on input "Client" at bounding box center [103, 59] width 123 height 11
click at [110, 60] on input "Client" at bounding box center [103, 59] width 123 height 11
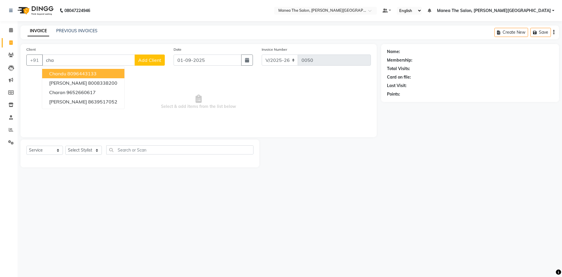
click at [78, 73] on ngb-highlight "8096443133" at bounding box center [81, 74] width 29 height 6
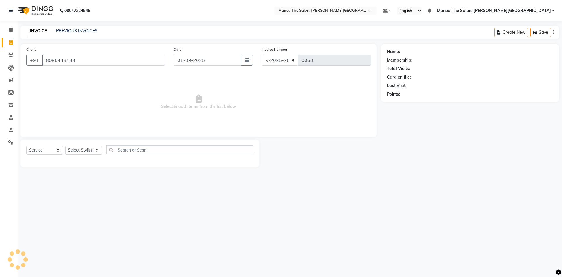
type input "8096443133"
click at [79, 150] on select "Select Stylist [PERSON_NAME] [PERSON_NAME] [PERSON_NAME] [PERSON_NAME] Zubhair" at bounding box center [83, 150] width 37 height 9
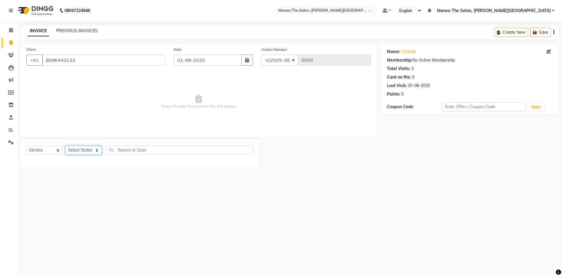
select select "89493"
click at [65, 146] on select "Select Stylist [PERSON_NAME] [PERSON_NAME] [PERSON_NAME] [PERSON_NAME] Zubhair" at bounding box center [83, 150] width 37 height 9
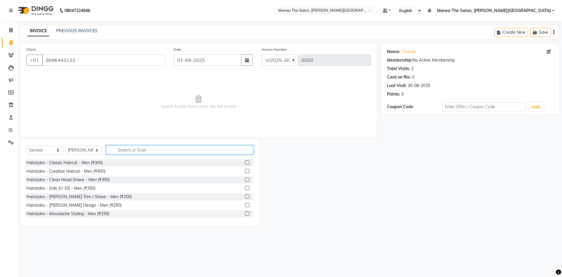
drag, startPoint x: 145, startPoint y: 147, endPoint x: 149, endPoint y: 156, distance: 10.1
click at [145, 147] on input "text" at bounding box center [179, 149] width 147 height 9
click at [245, 162] on label at bounding box center [247, 162] width 4 height 4
click at [245, 162] on input "checkbox" at bounding box center [247, 163] width 4 height 4
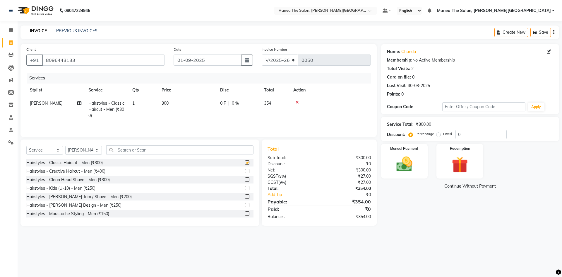
checkbox input "false"
click at [410, 163] on img at bounding box center [404, 163] width 27 height 19
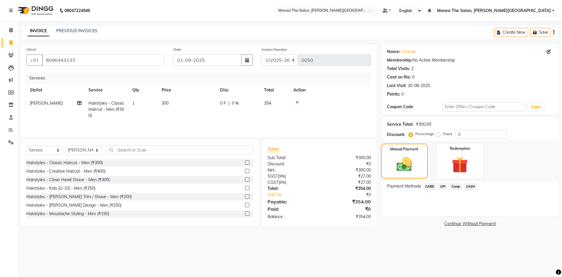
click at [442, 184] on span "UPI" at bounding box center [443, 186] width 9 height 7
